Goal: Task Accomplishment & Management: Use online tool/utility

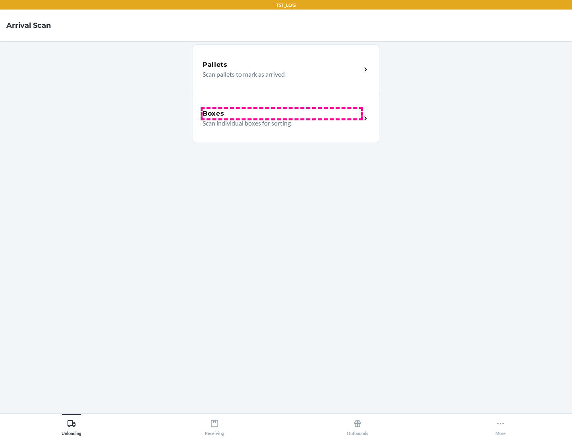
click at [282, 114] on div "Boxes" at bounding box center [282, 114] width 159 height 10
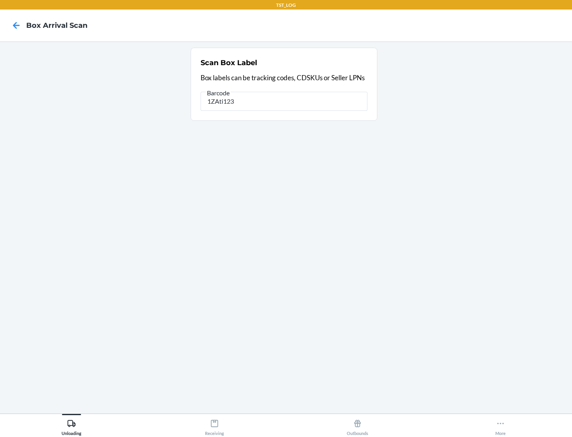
type input "1ZAti123"
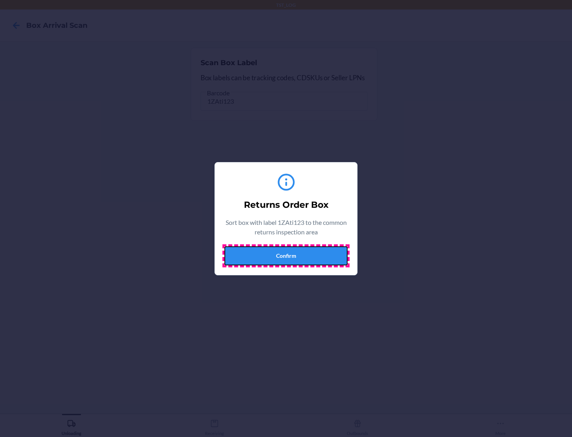
click at [286, 255] on button "Confirm" at bounding box center [285, 255] width 123 height 19
